Goal: Navigation & Orientation: Find specific page/section

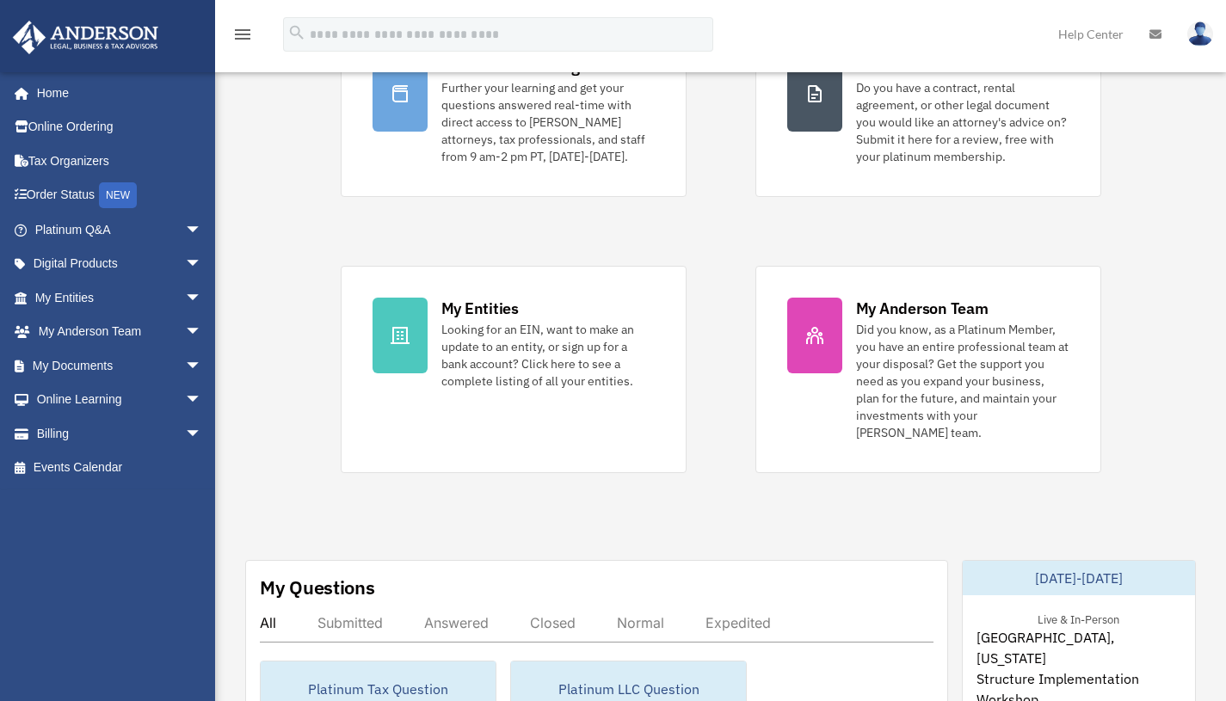
scroll to position [212, 0]
click at [398, 335] on icon at bounding box center [400, 334] width 19 height 17
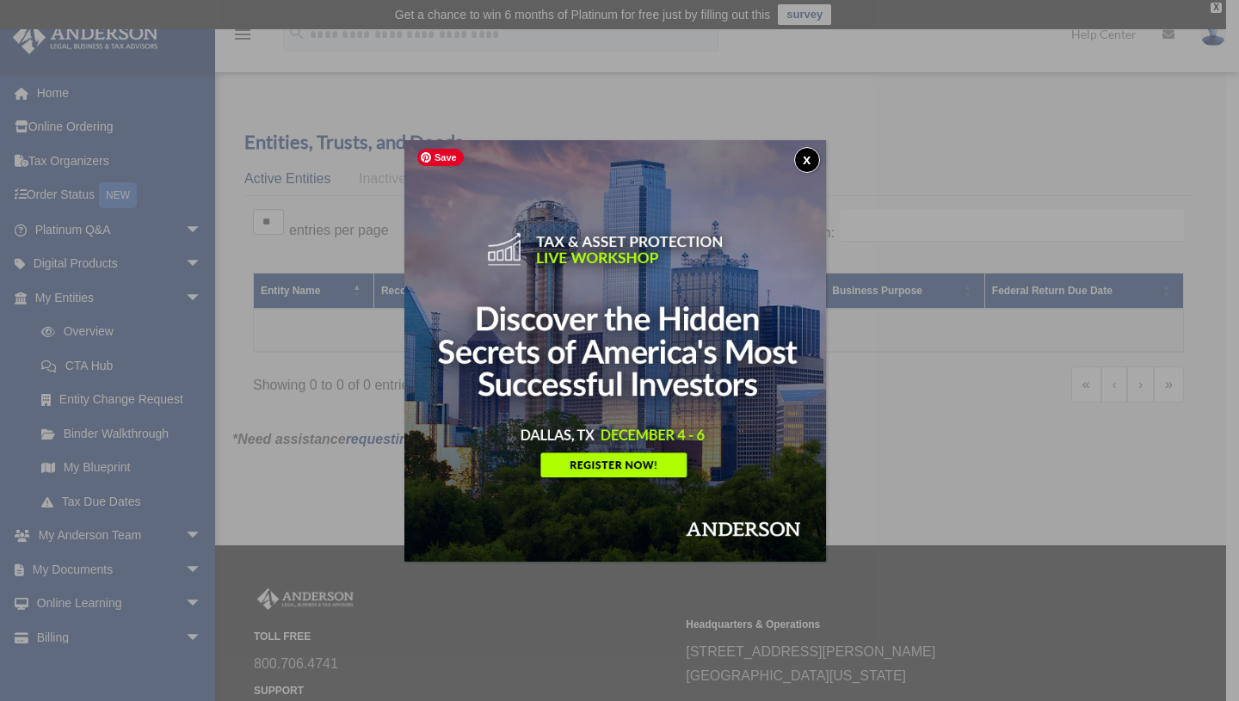
click at [596, 464] on img at bounding box center [615, 351] width 422 height 422
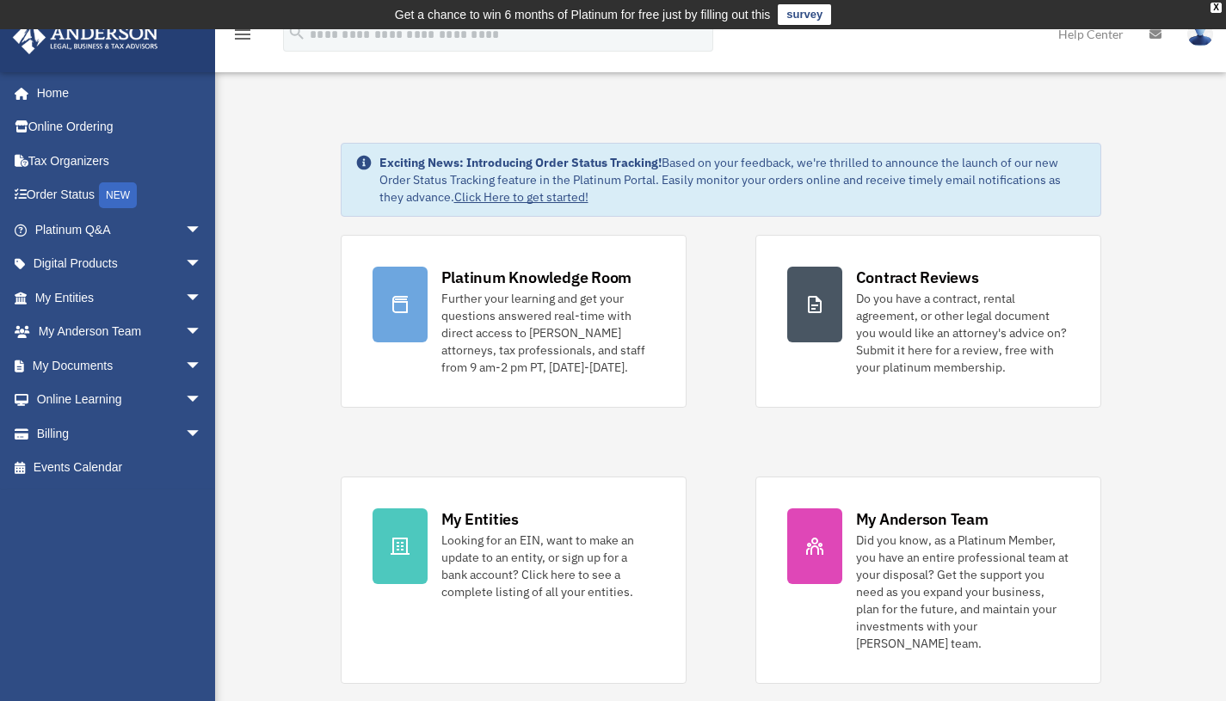
click at [185, 297] on span "arrow_drop_down" at bounding box center [202, 297] width 34 height 35
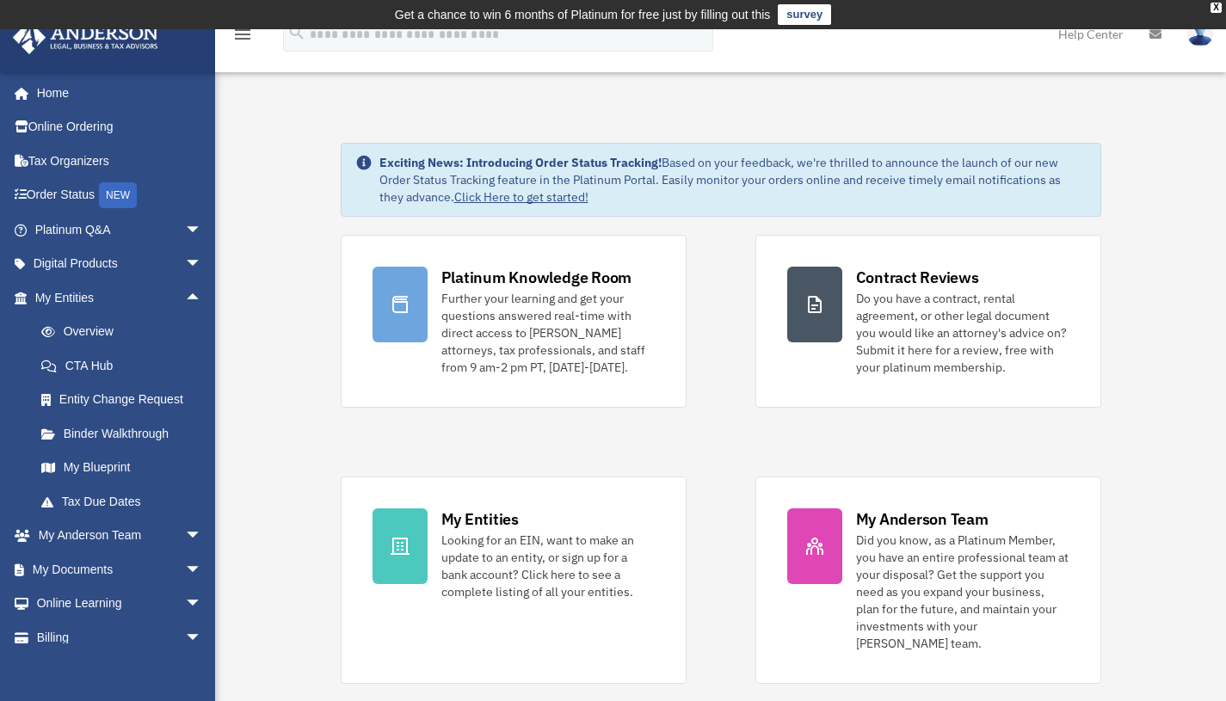
click at [98, 471] on link "My Blueprint" at bounding box center [126, 468] width 204 height 34
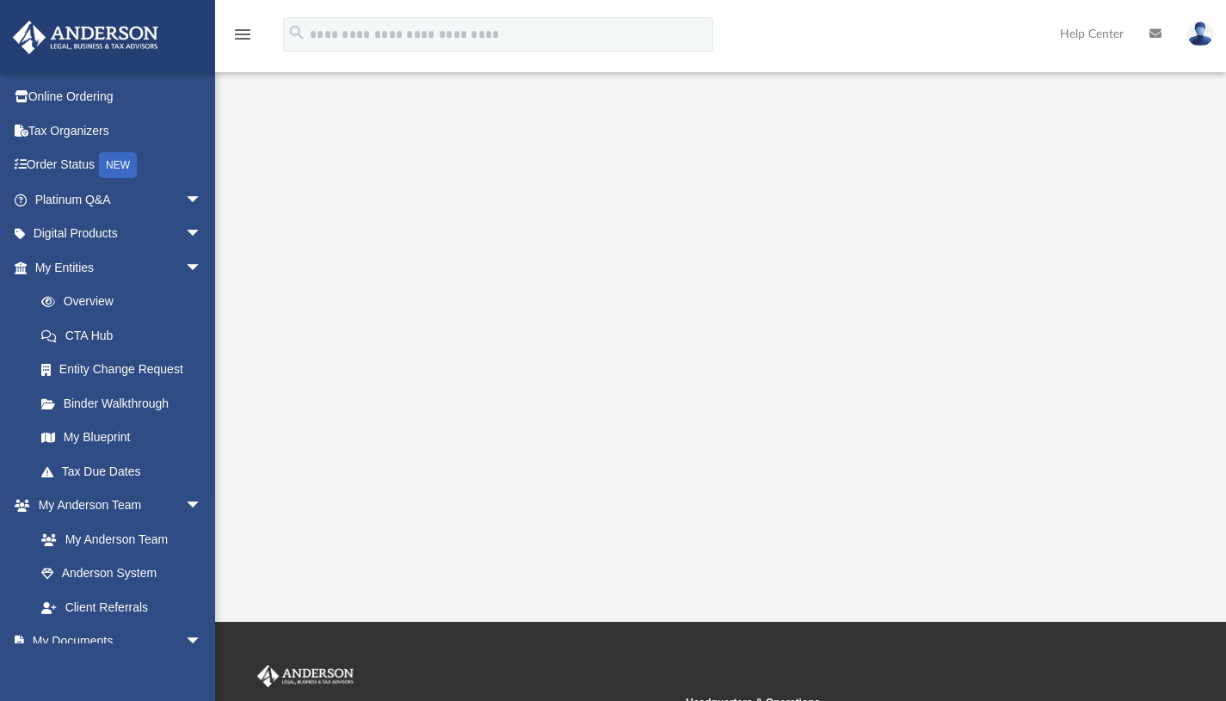
scroll to position [31, 0]
click at [114, 406] on link "Binder Walkthrough" at bounding box center [126, 402] width 204 height 34
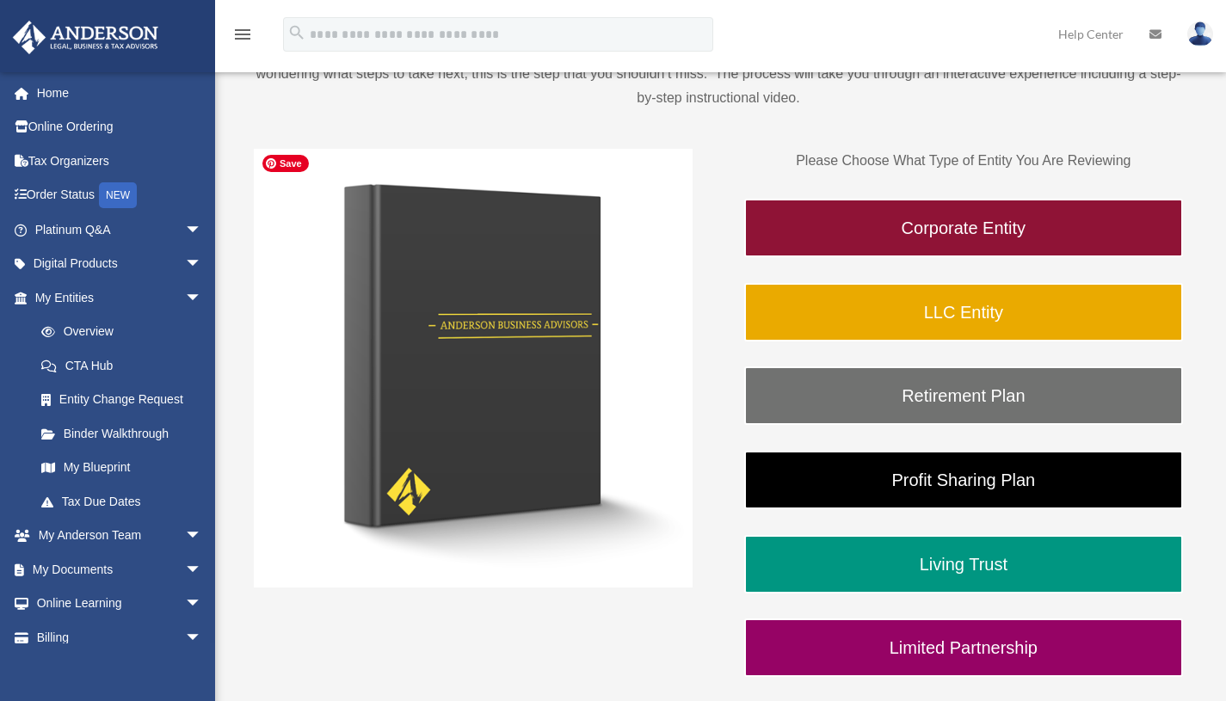
scroll to position [217, 0]
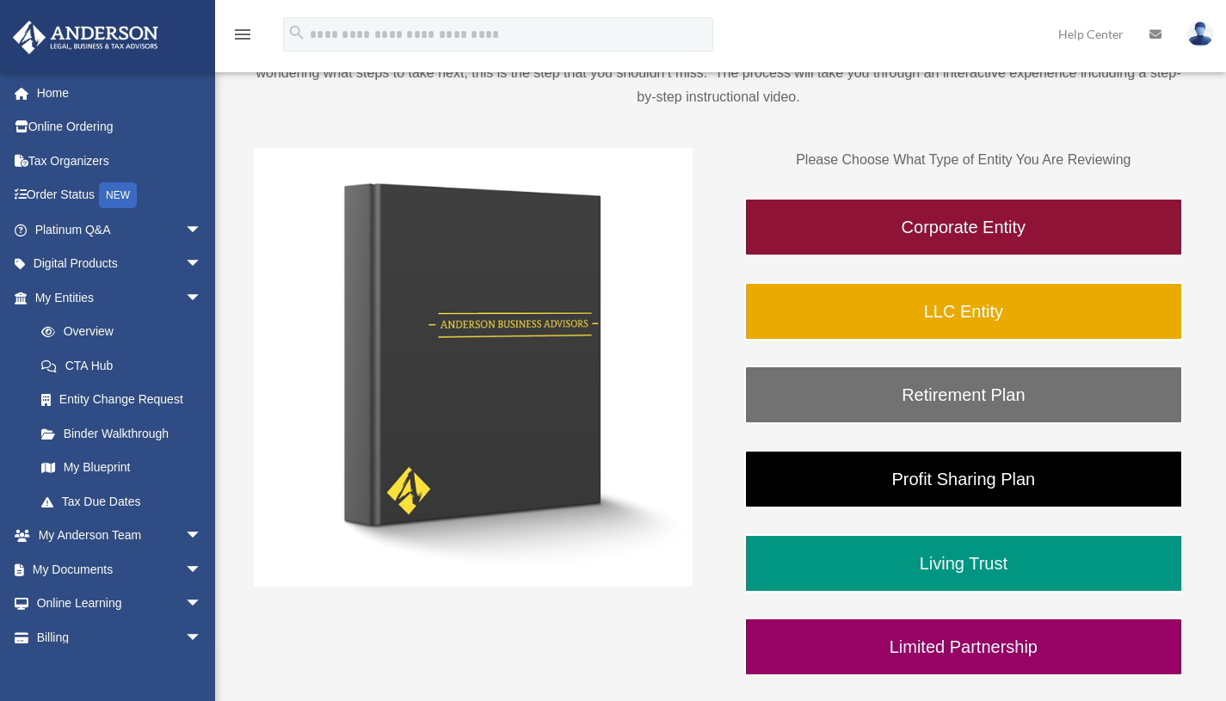
click at [1007, 313] on link "LLC Entity" at bounding box center [963, 311] width 439 height 59
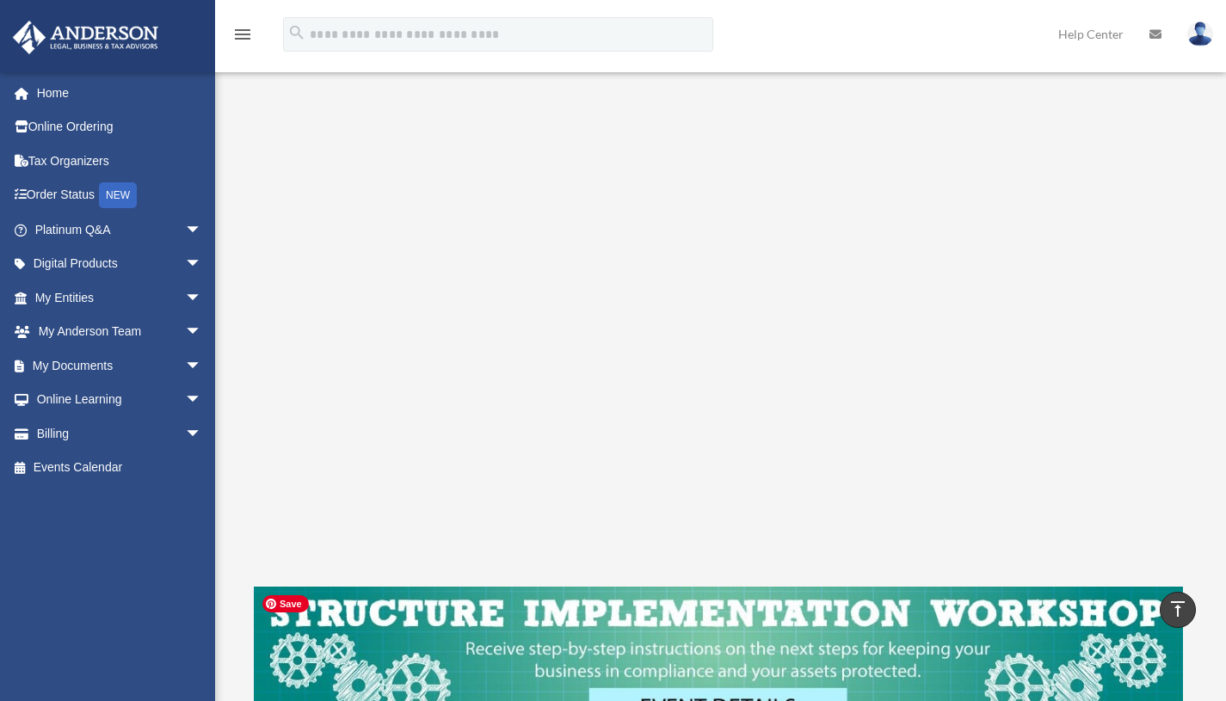
scroll to position [261, 0]
